Goal: Information Seeking & Learning: Learn about a topic

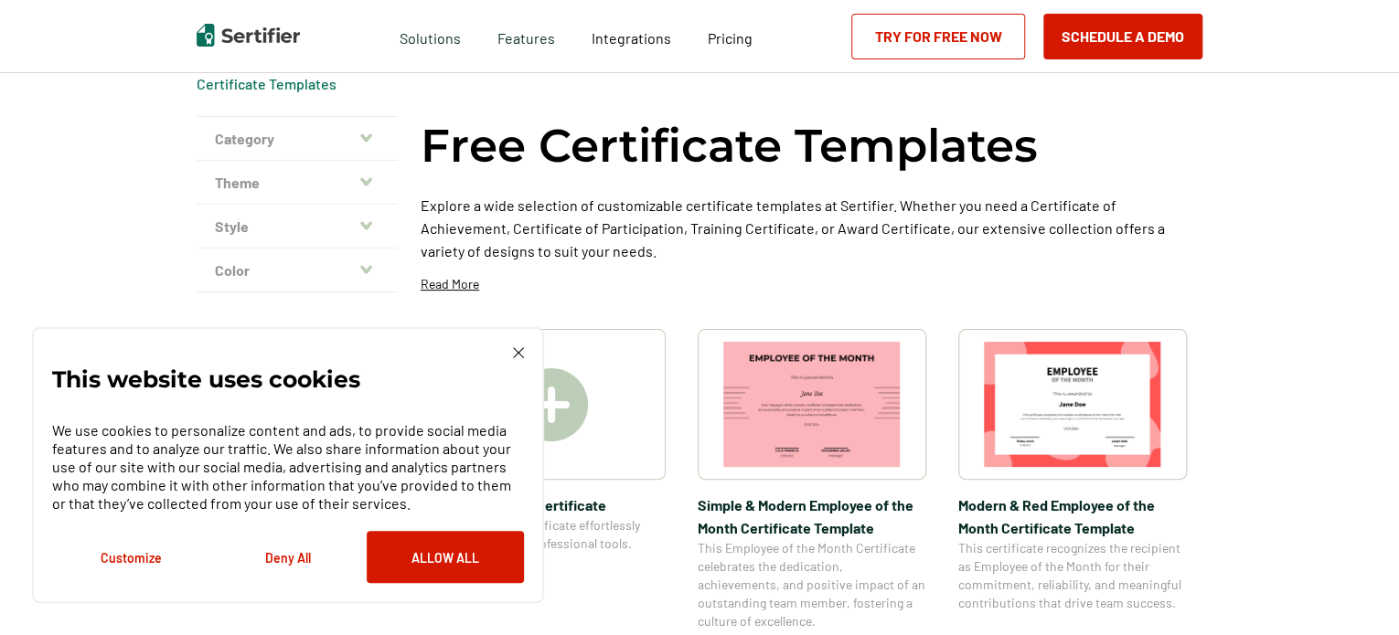
scroll to position [73, 0]
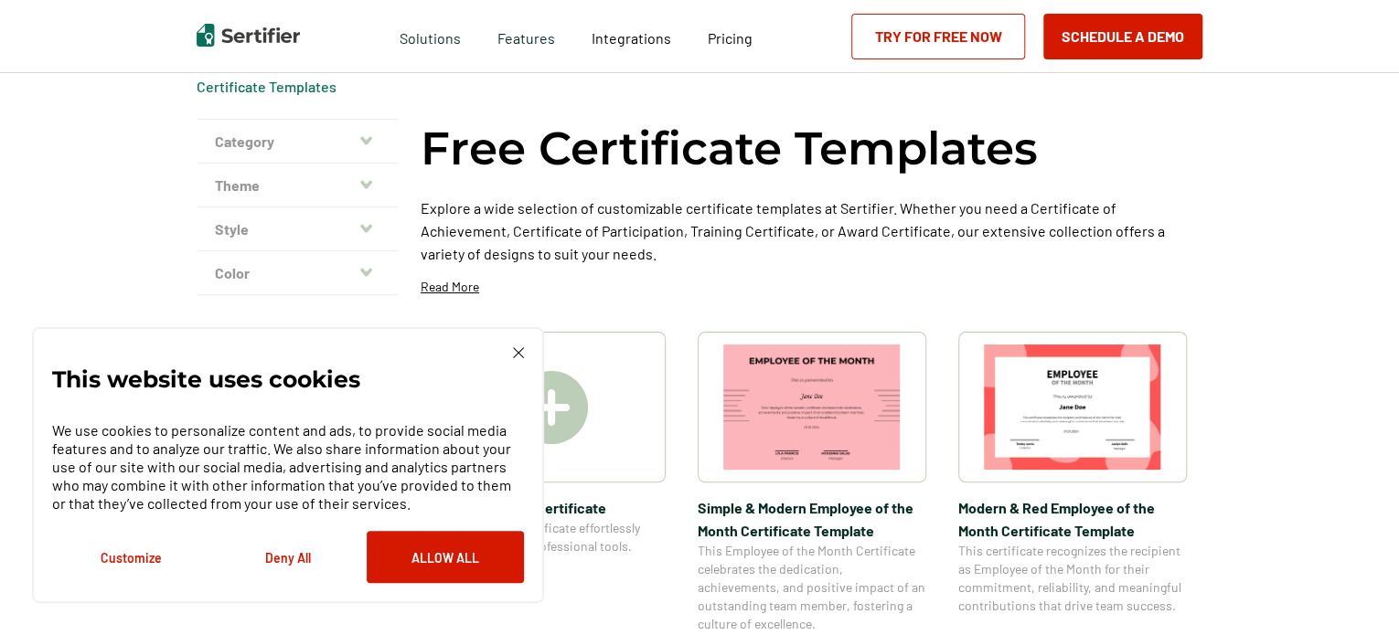
click at [369, 144] on icon "button" at bounding box center [366, 140] width 12 height 15
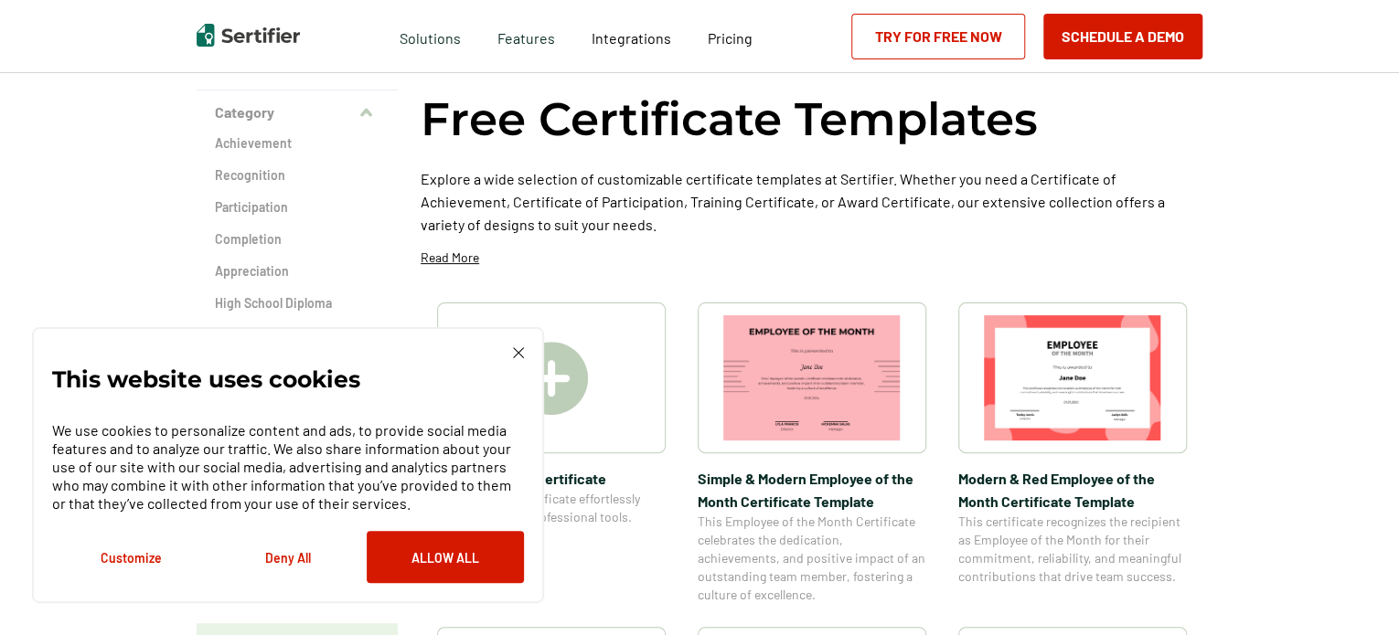
scroll to position [98, 0]
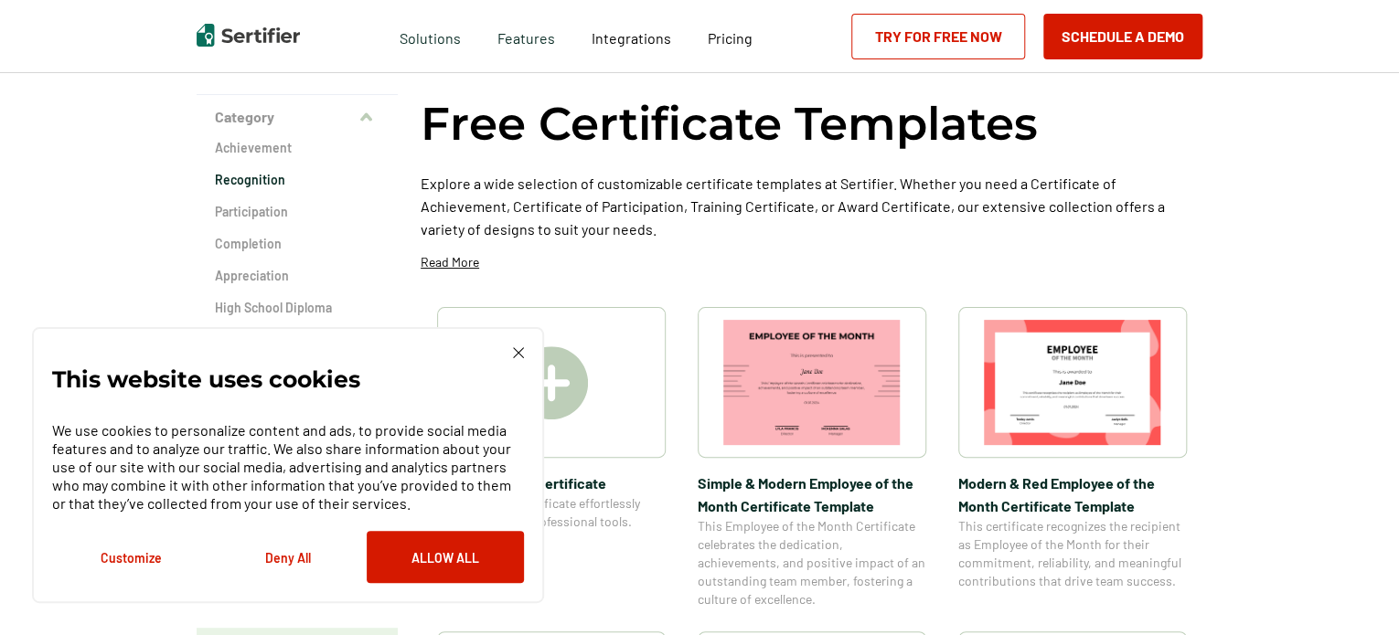
click at [266, 180] on h2 "Recognition" at bounding box center [297, 180] width 165 height 18
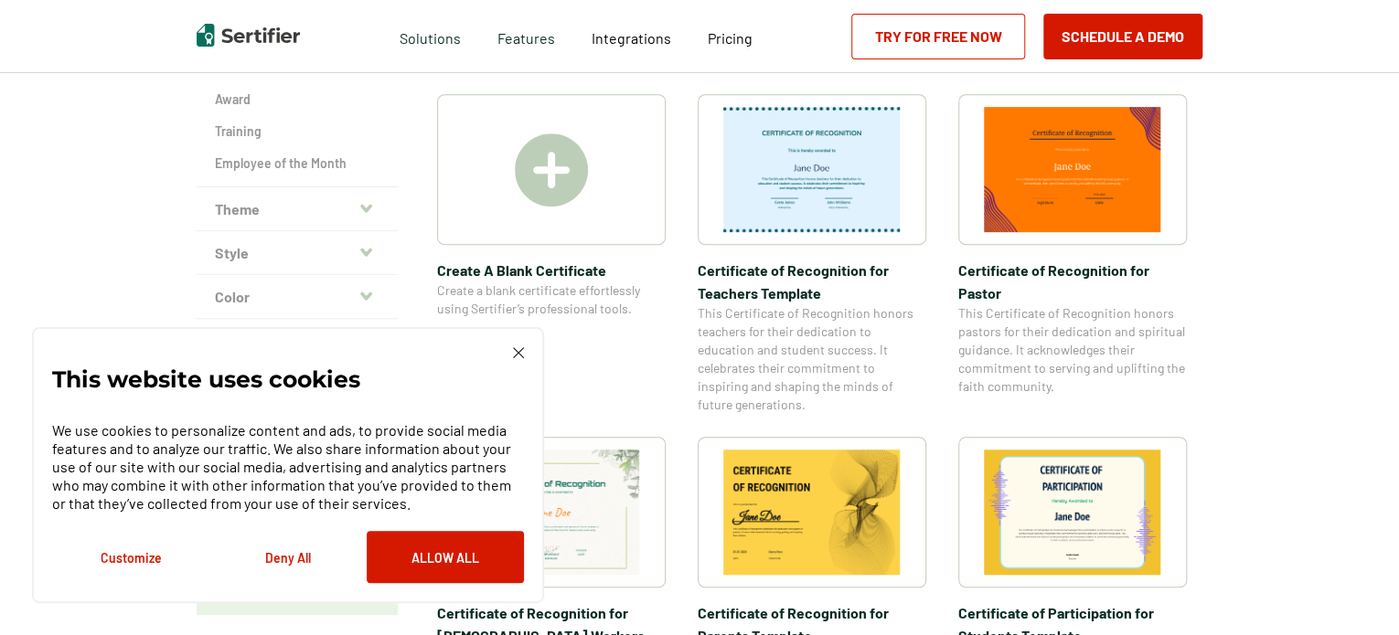
scroll to position [371, 0]
click at [367, 207] on icon "button" at bounding box center [366, 207] width 12 height 8
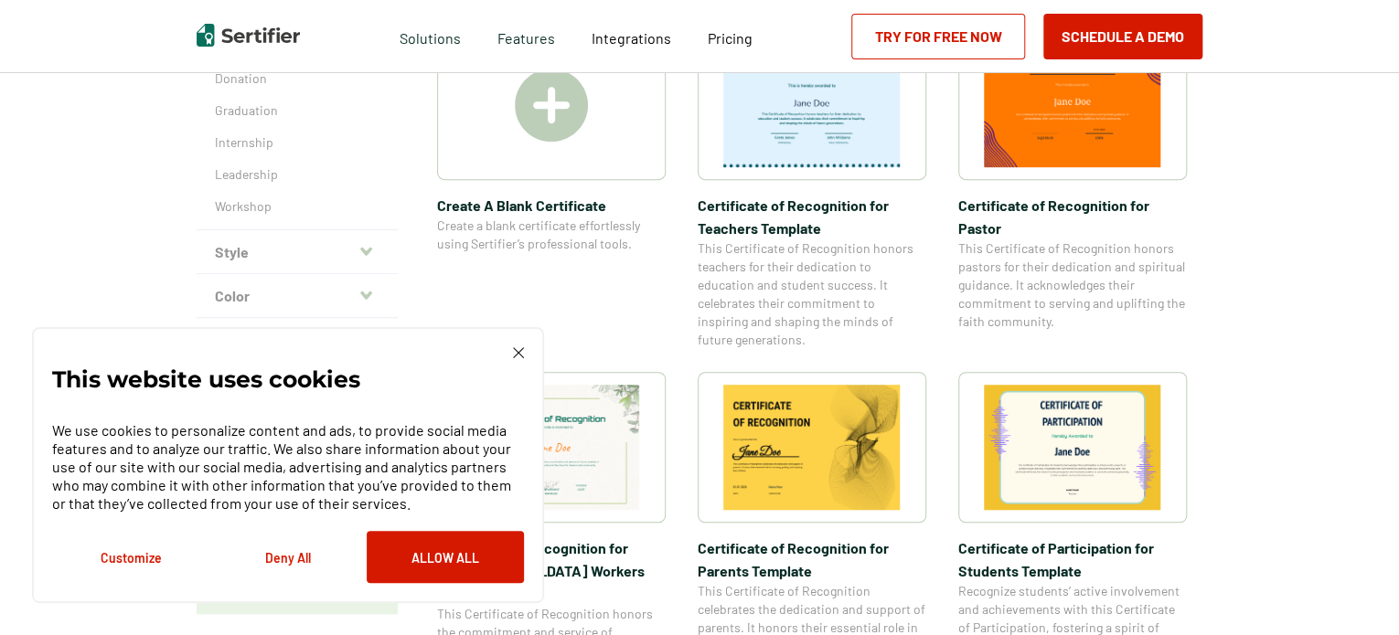
scroll to position [436, 0]
click at [325, 248] on button "Style" at bounding box center [297, 251] width 201 height 44
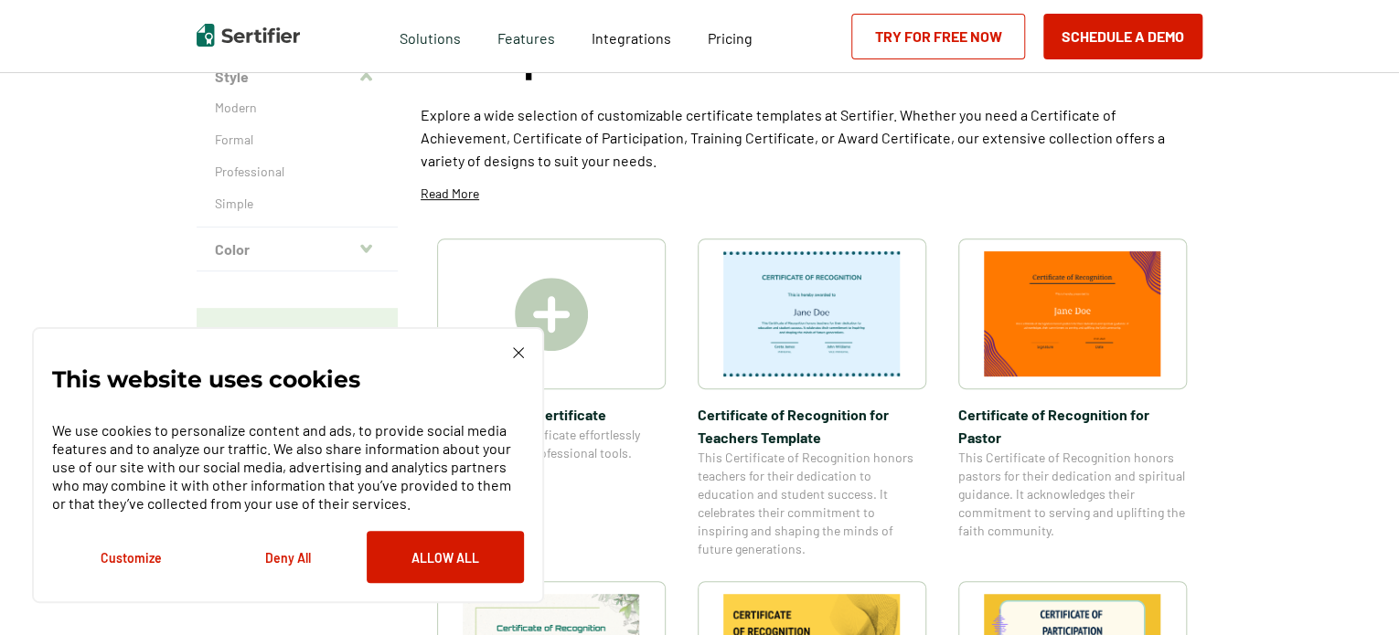
scroll to position [224, 0]
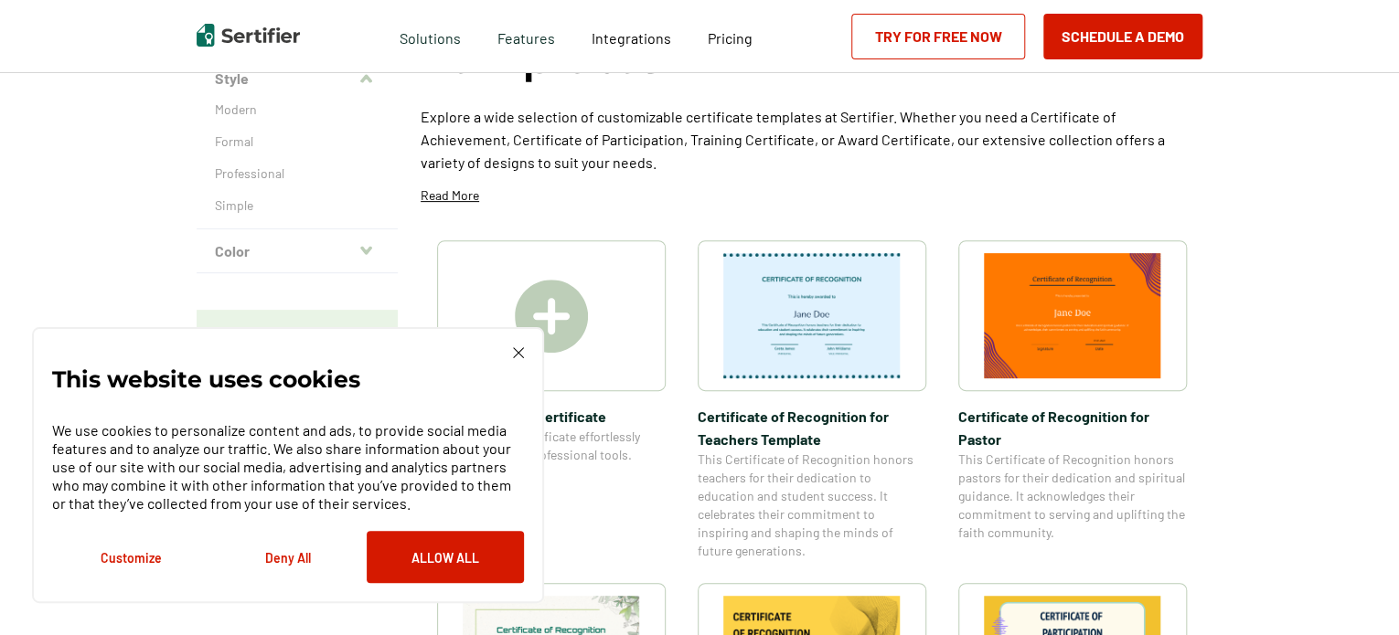
click at [355, 253] on button "Color" at bounding box center [297, 251] width 201 height 44
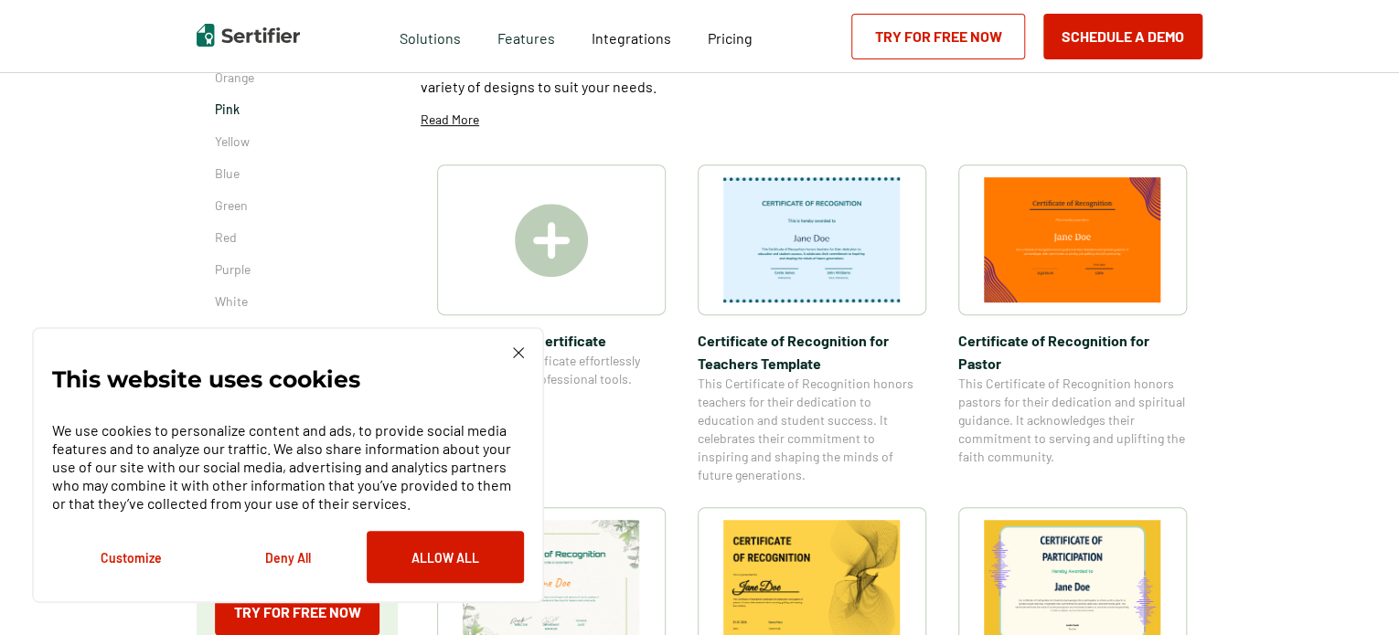
scroll to position [303, 0]
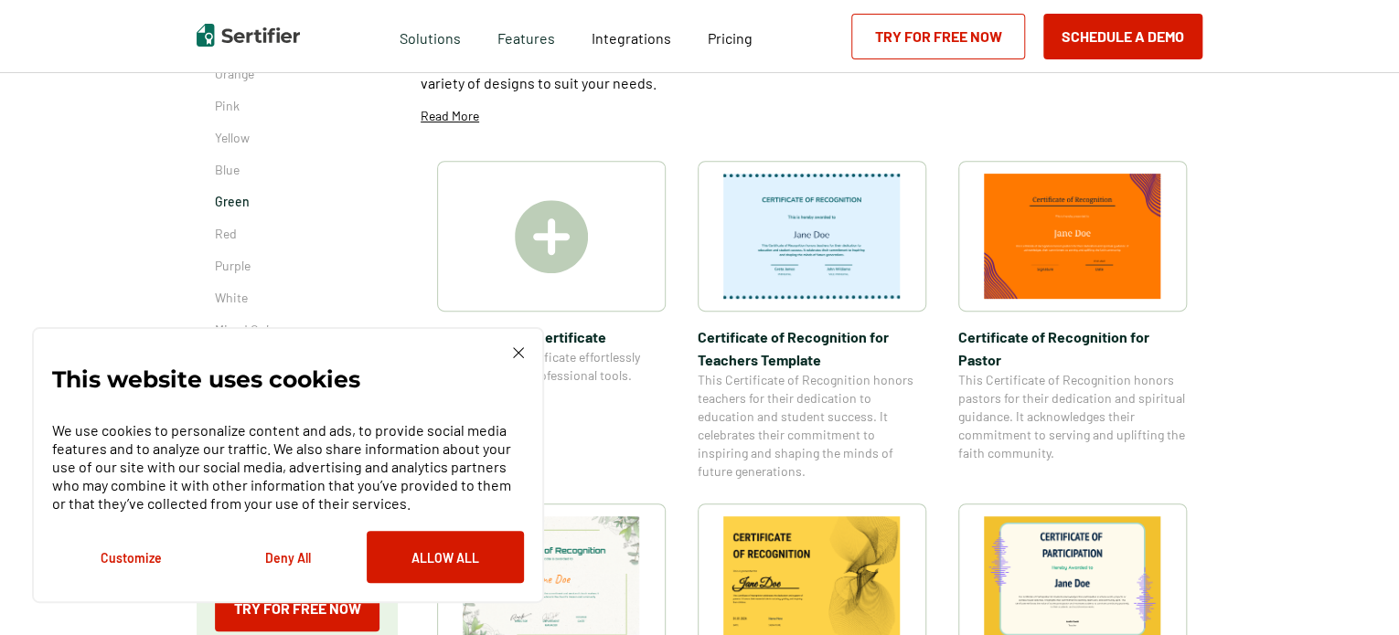
click at [258, 198] on p "Green" at bounding box center [297, 202] width 165 height 18
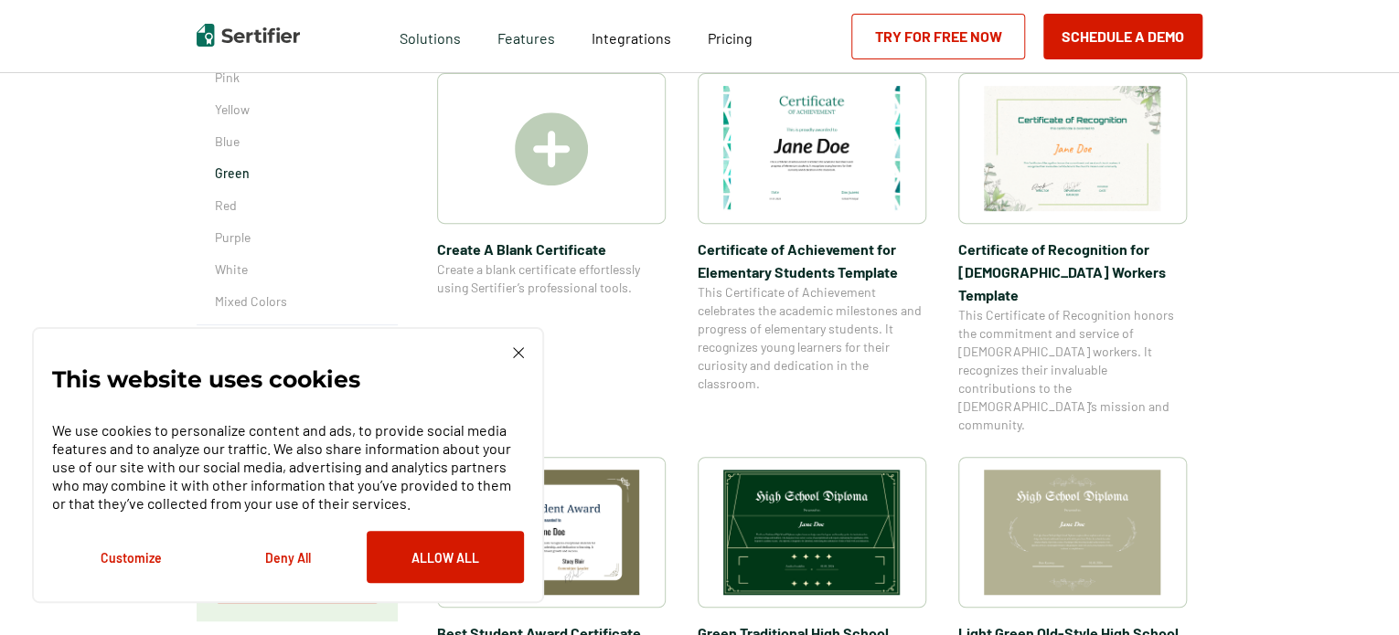
scroll to position [322, 0]
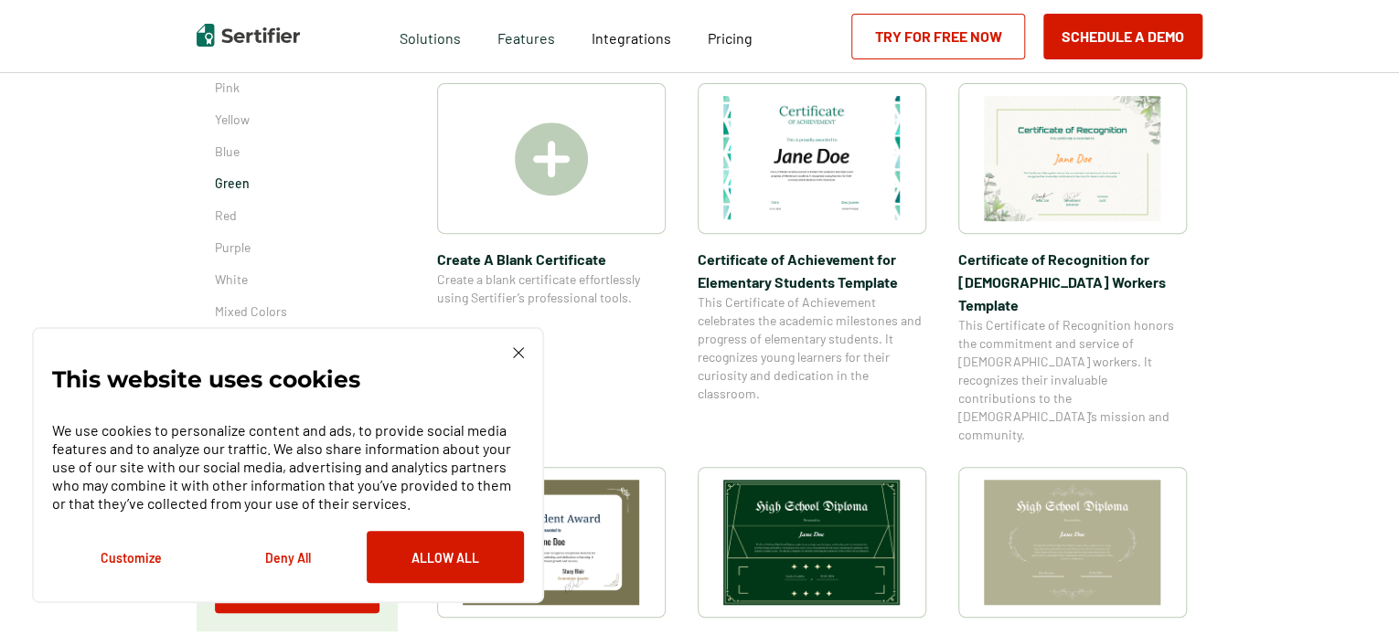
click at [572, 195] on div at bounding box center [551, 158] width 229 height 151
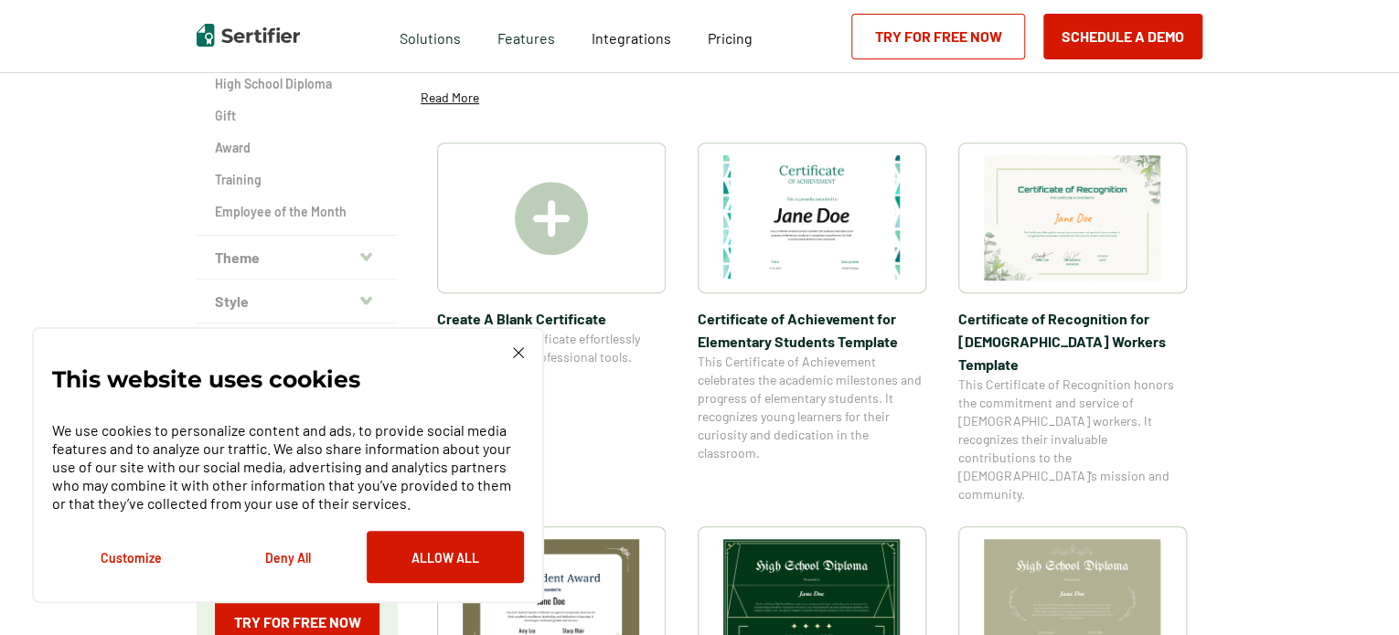
scroll to position [303, 0]
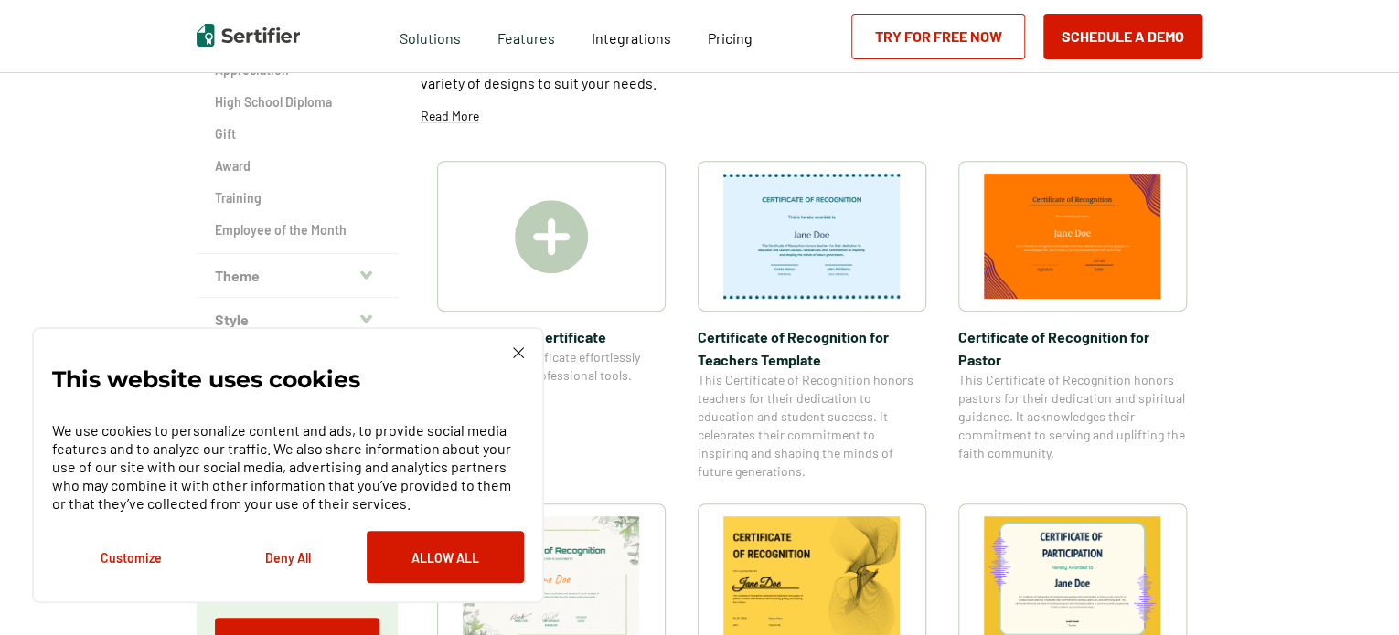
scroll to position [98, 0]
